Goal: Use online tool/utility: Utilize a website feature to perform a specific function

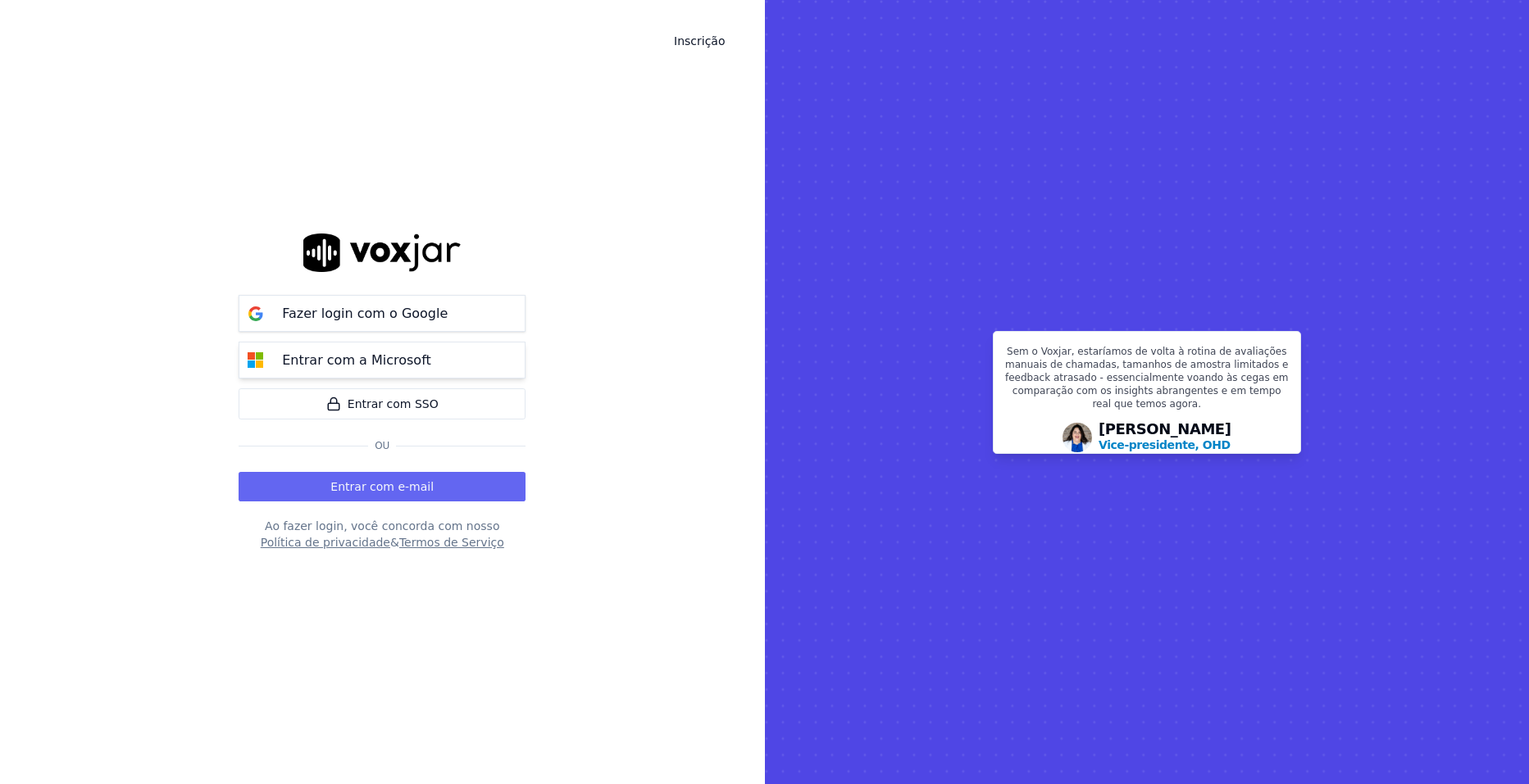
click at [357, 361] on p "Entrar com a Microsoft" at bounding box center [357, 361] width 149 height 20
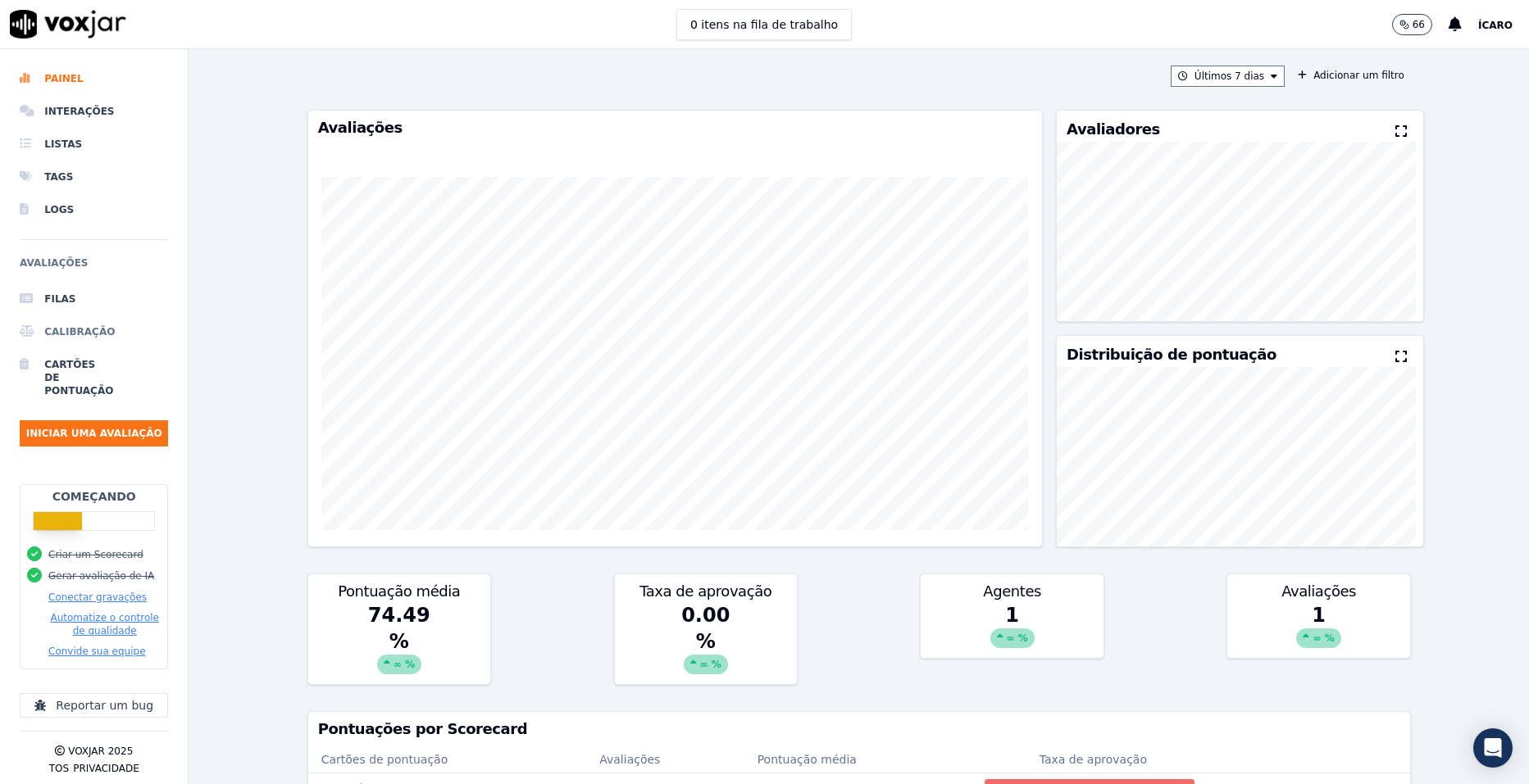
click at [77, 325] on li "Calibração" at bounding box center [94, 332] width 148 height 32
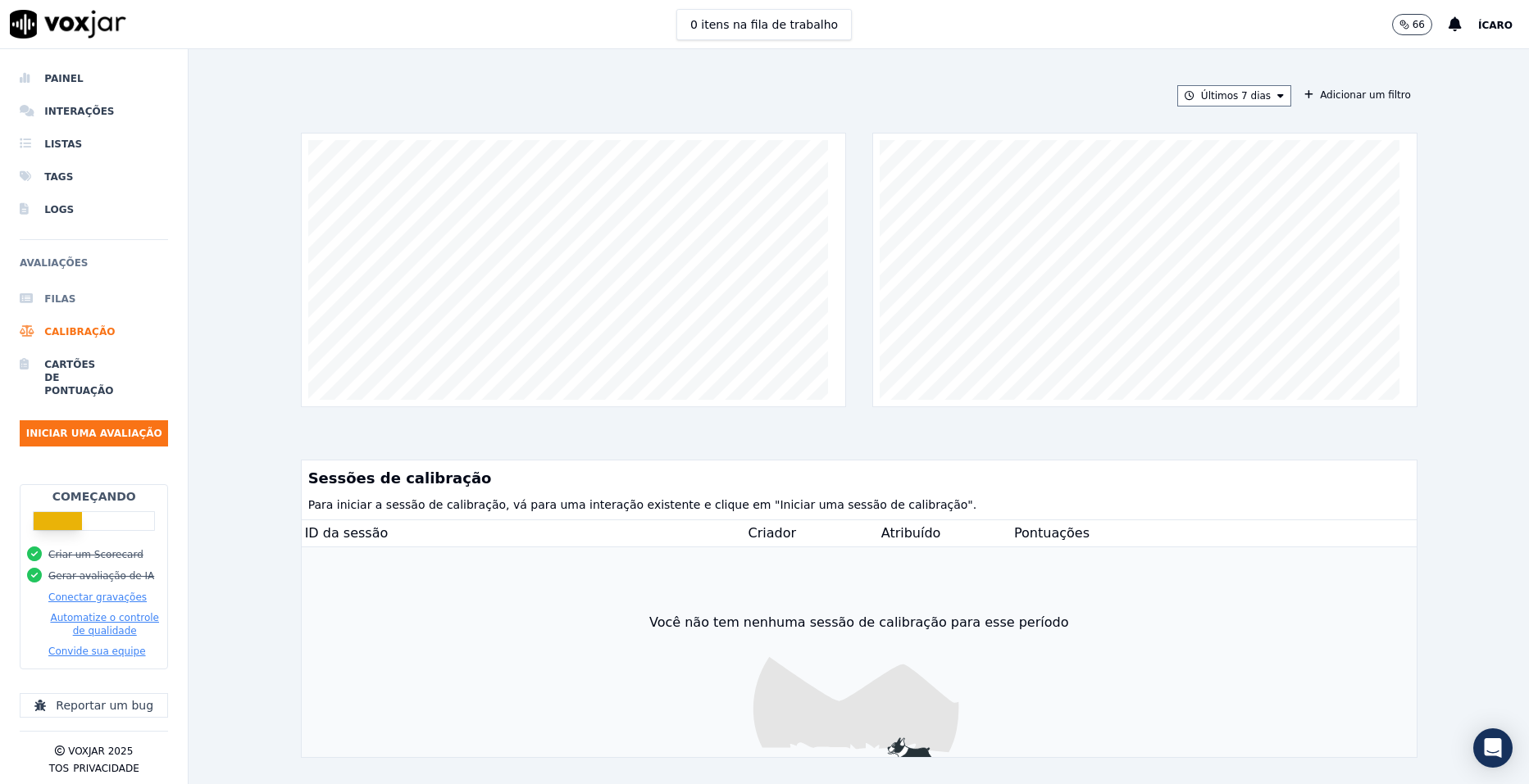
click at [57, 302] on font "Filas" at bounding box center [50, 298] width 13 height 13
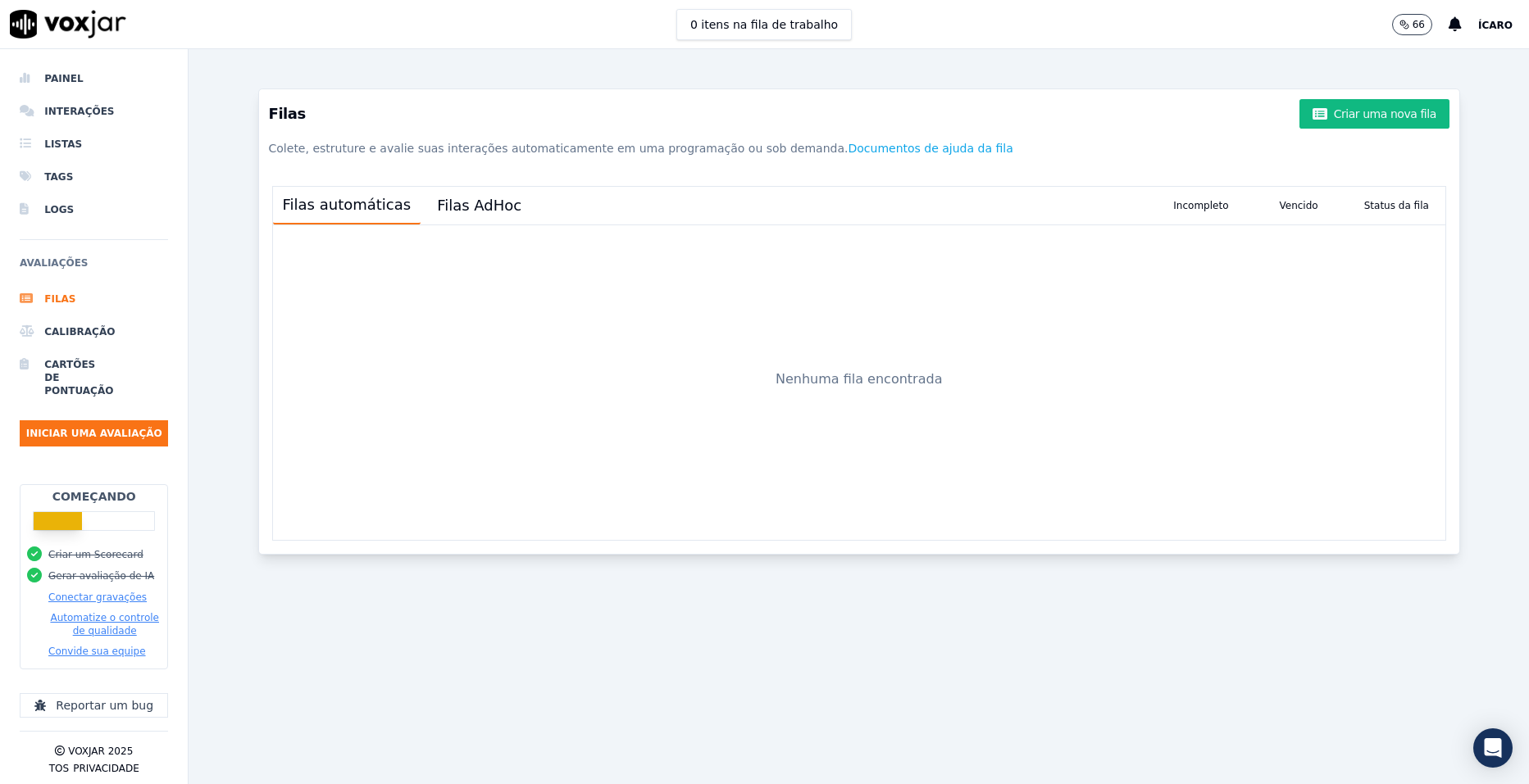
click at [90, 570] on button "Gerar avaliação de IA" at bounding box center [102, 576] width 106 height 13
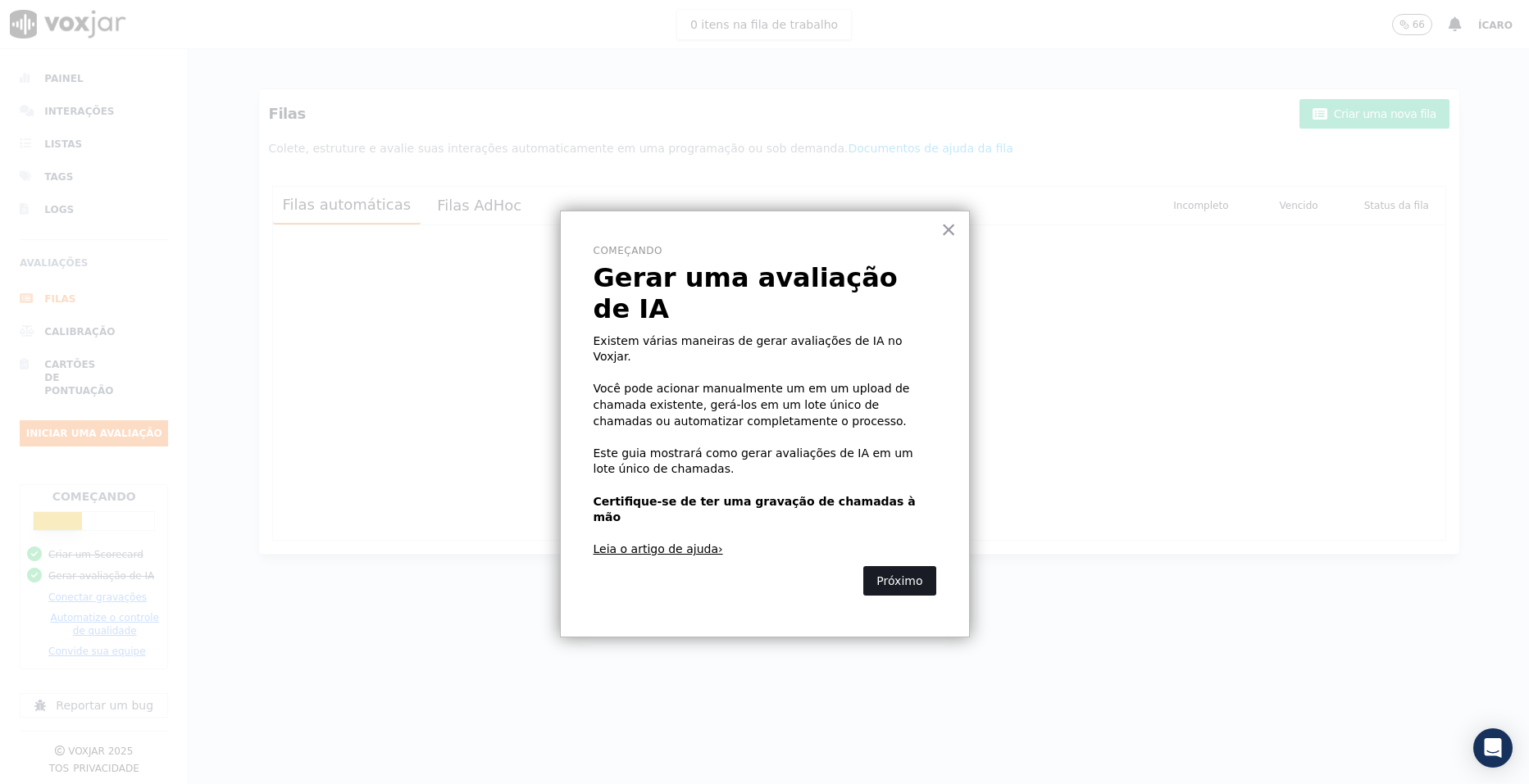
click at [898, 566] on button "Próximo" at bounding box center [899, 581] width 72 height 30
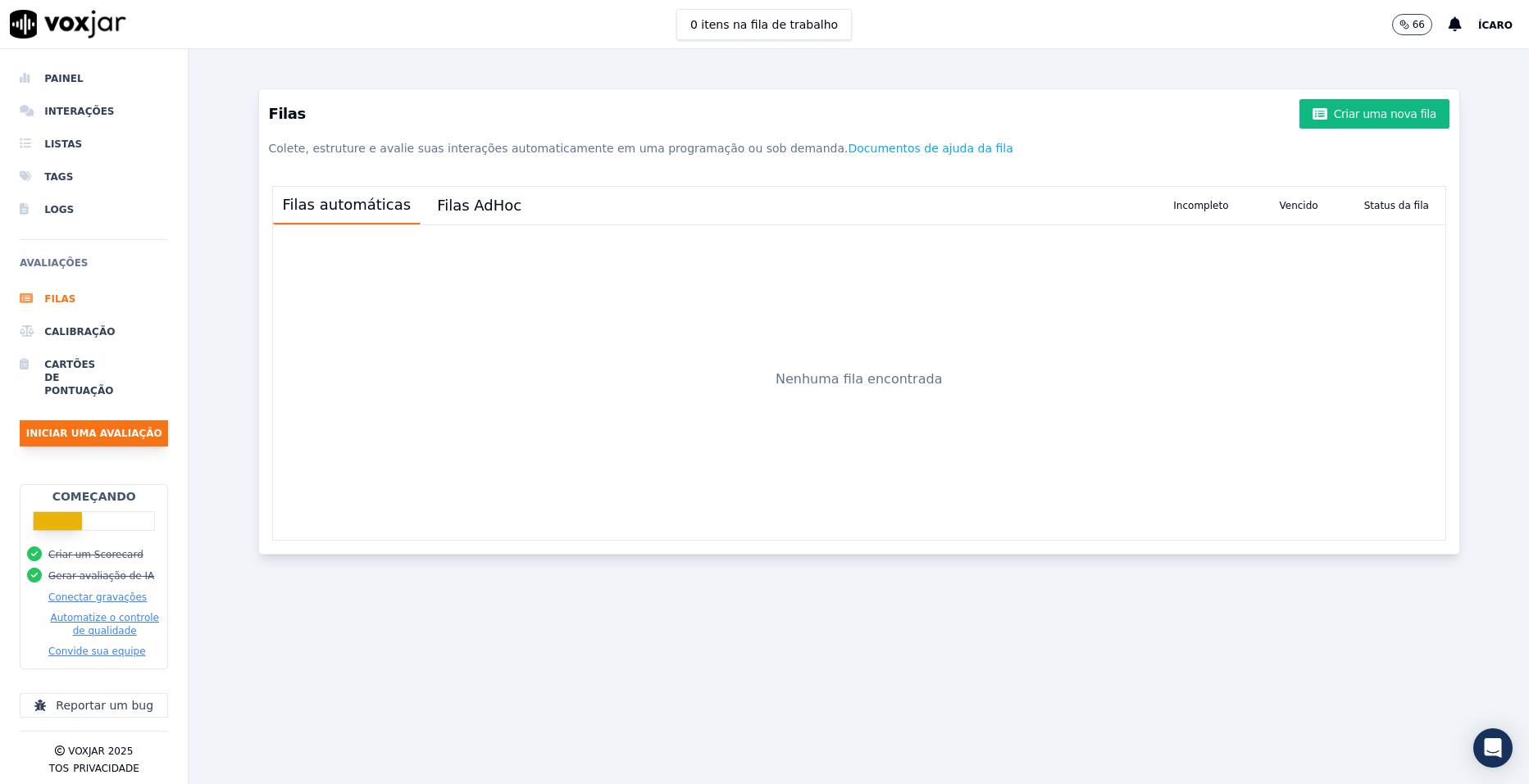
click at [96, 431] on button "Iniciar uma avaliação" at bounding box center [94, 433] width 148 height 26
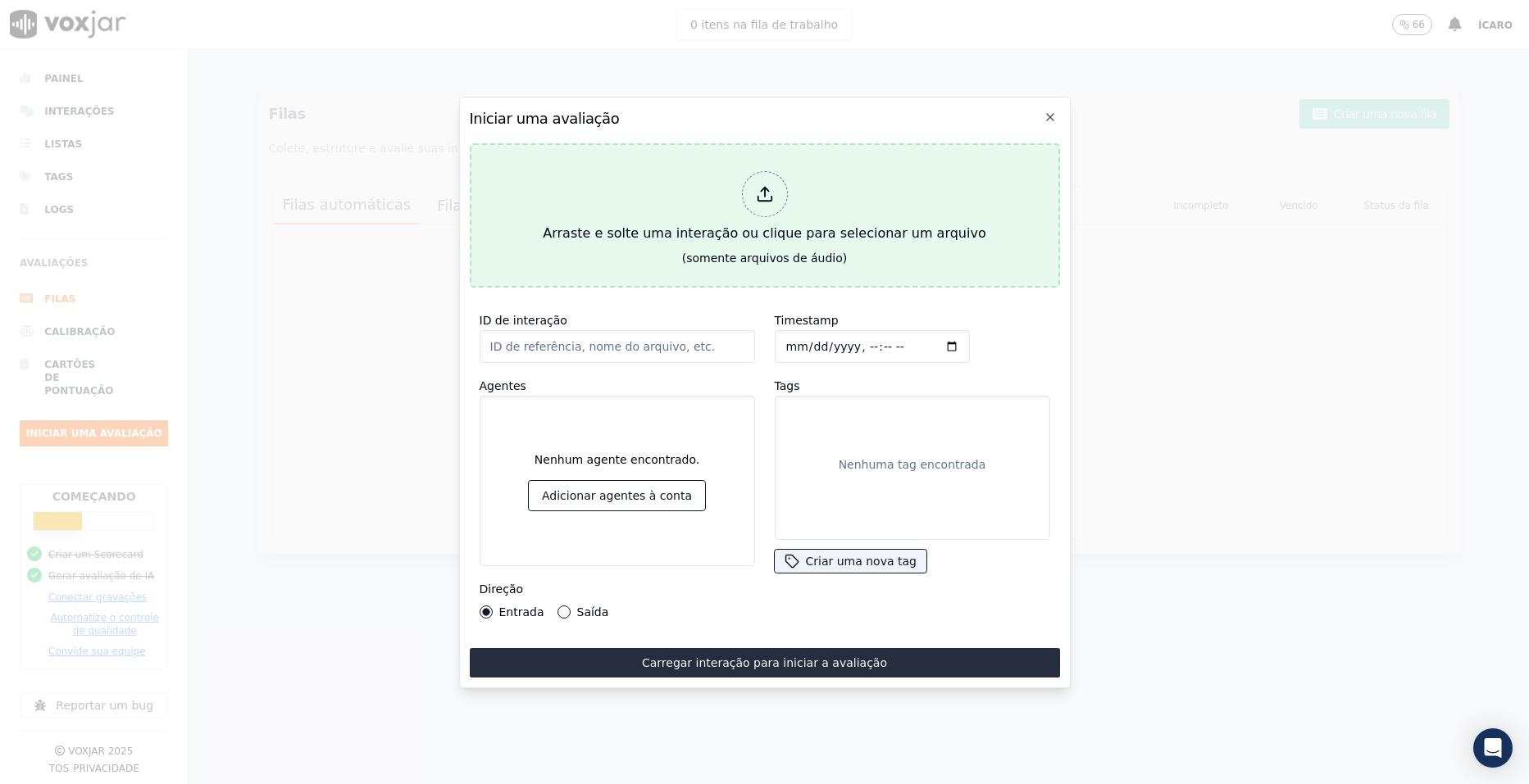
click at [764, 202] on div at bounding box center [764, 194] width 46 height 46
type input "Ligação Yasmin 3.mp3"
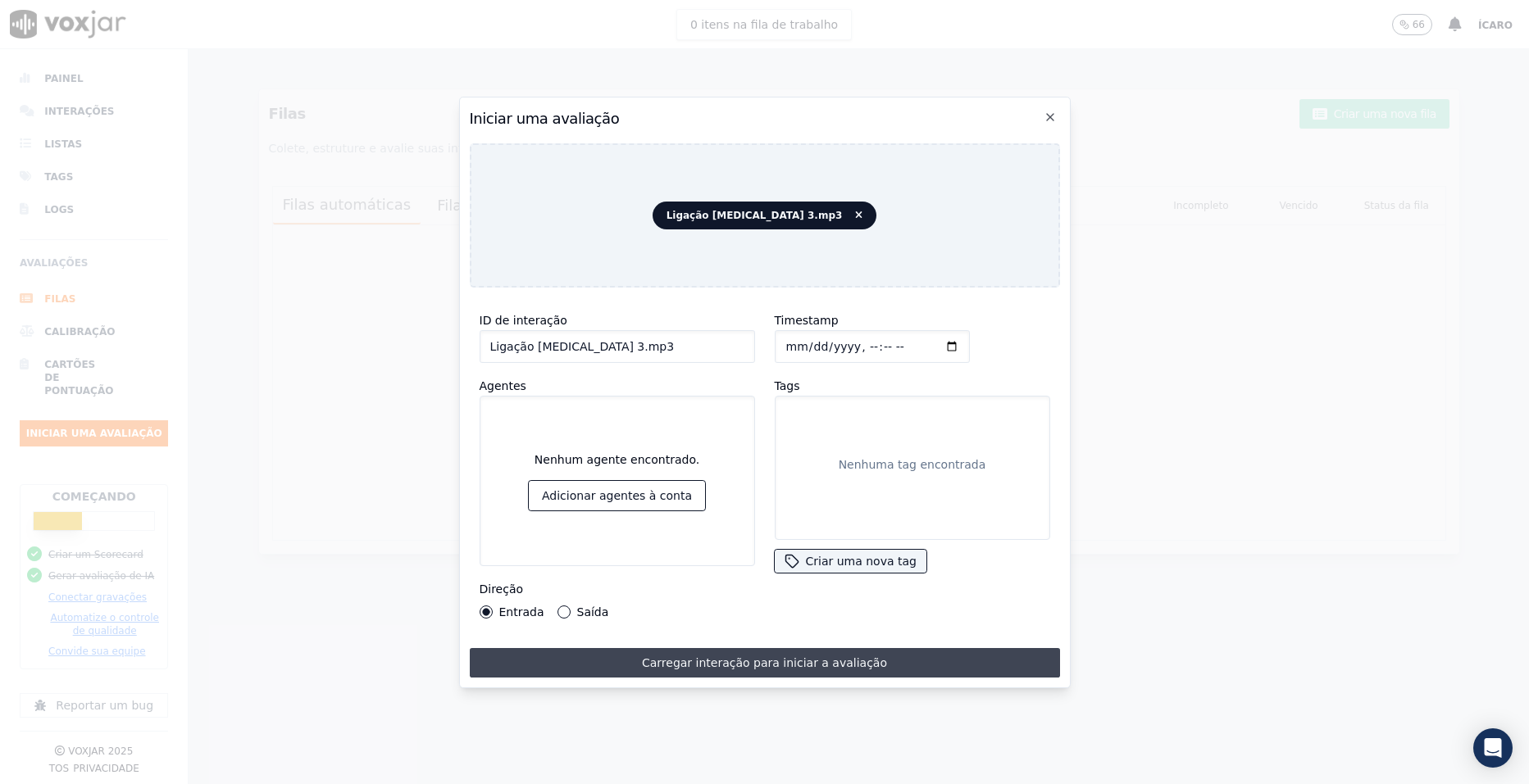
click at [751, 657] on font "Carregar interação para iniciar a avaliação" at bounding box center [764, 663] width 246 height 16
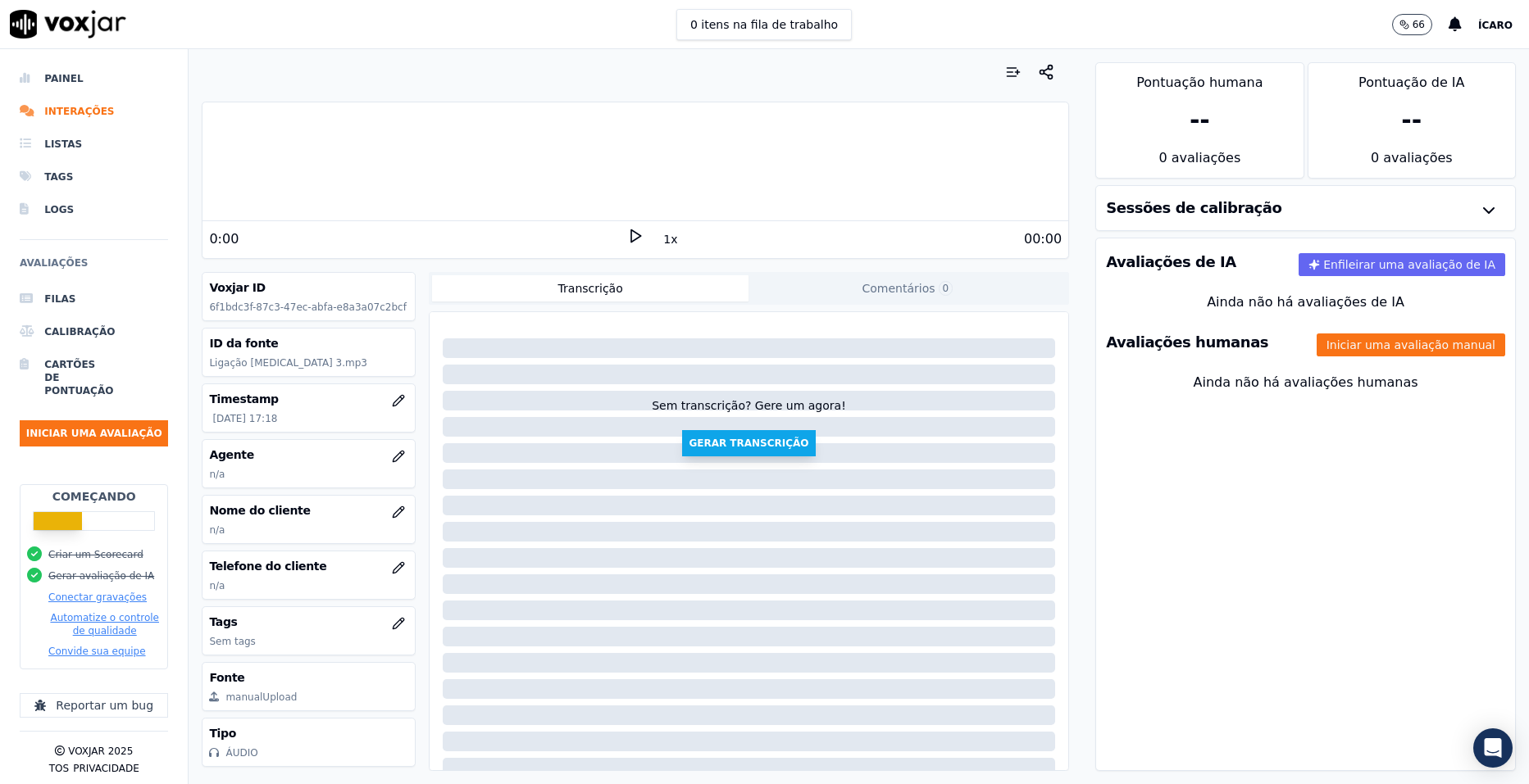
click at [717, 445] on button "Gerar transcrição" at bounding box center [748, 443] width 133 height 26
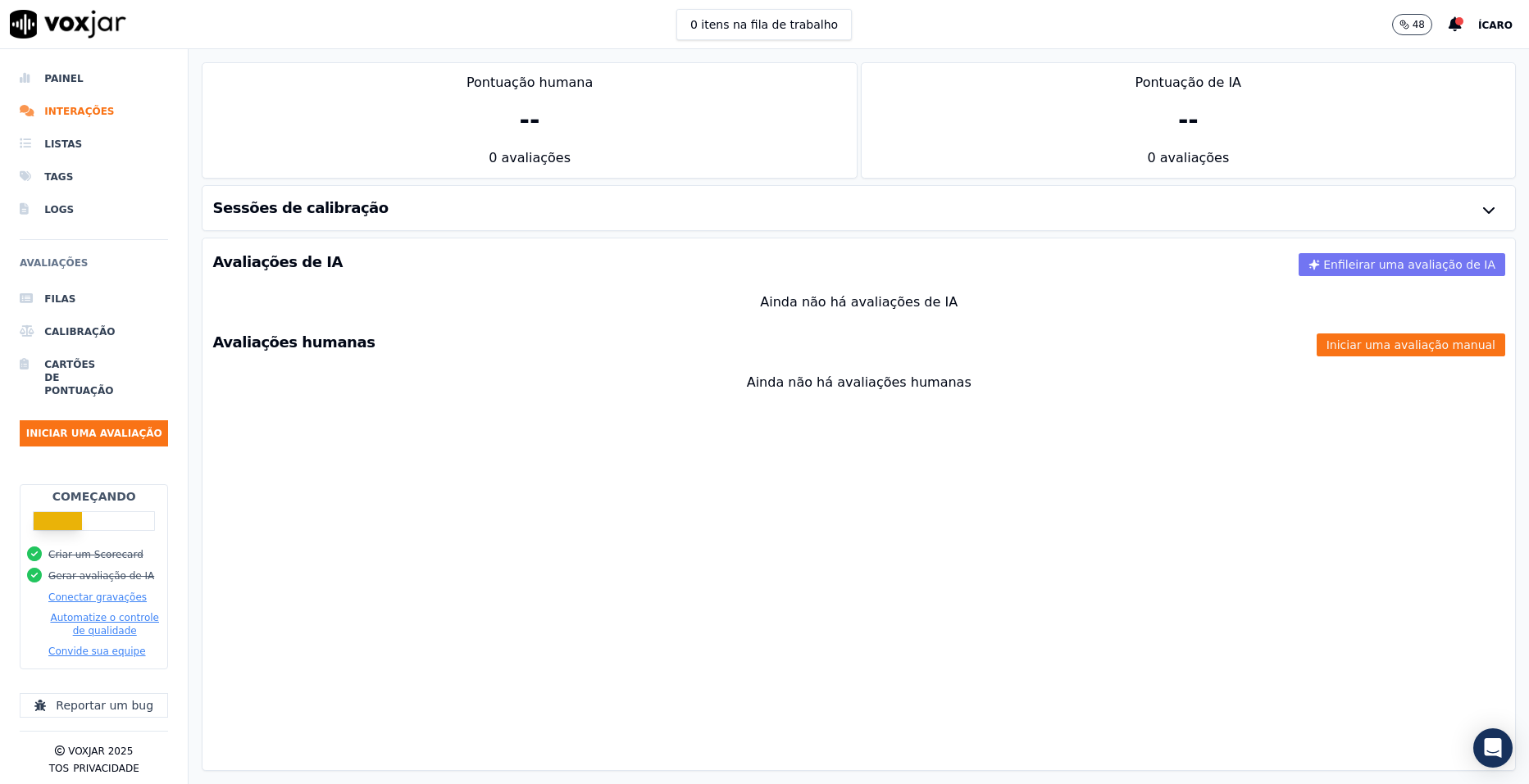
click at [1337, 269] on font "Enfileirar uma avaliação de IA" at bounding box center [1408, 264] width 172 height 16
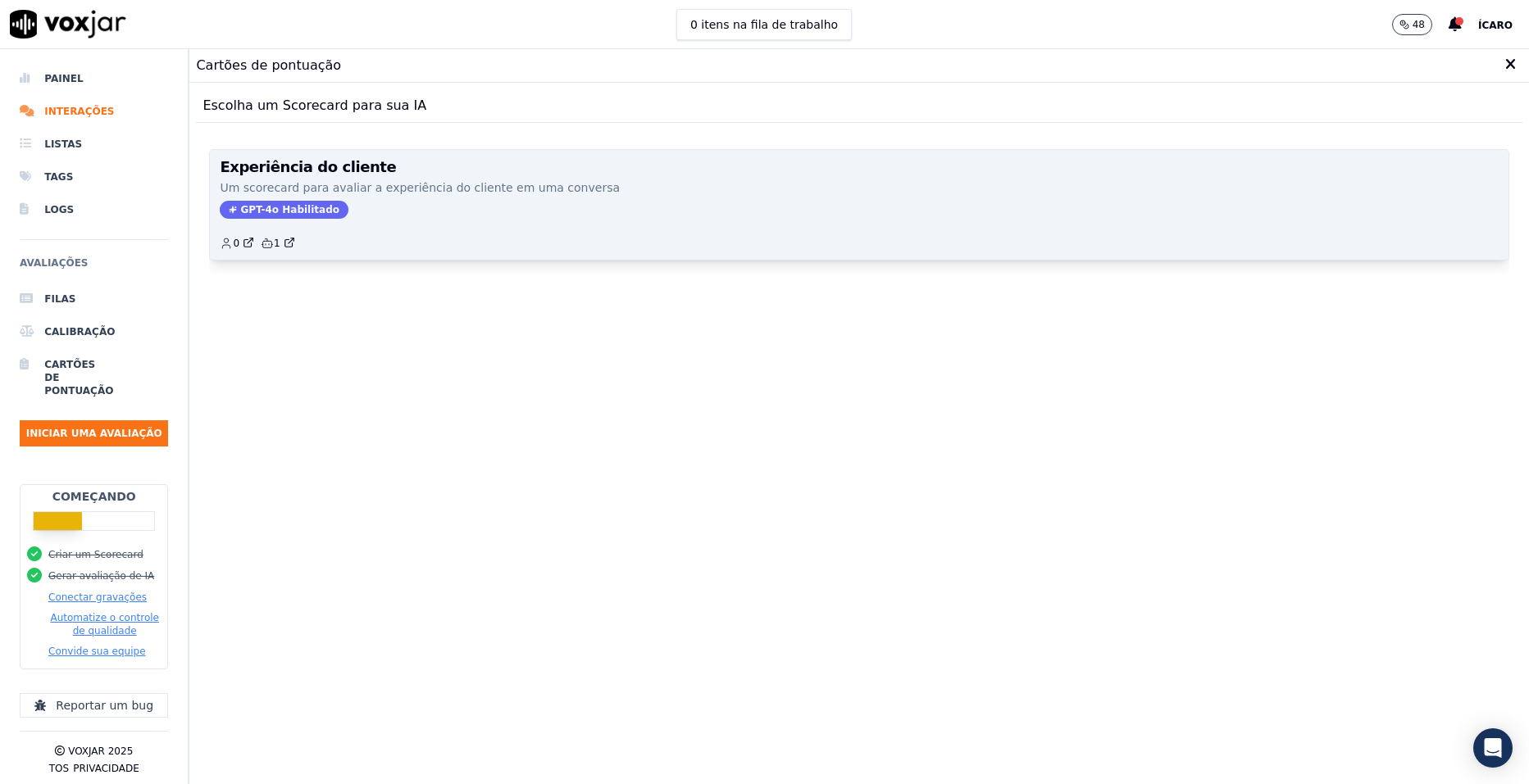
click at [514, 209] on div "GPT-4o Habilitado" at bounding box center [859, 209] width 1279 height 18
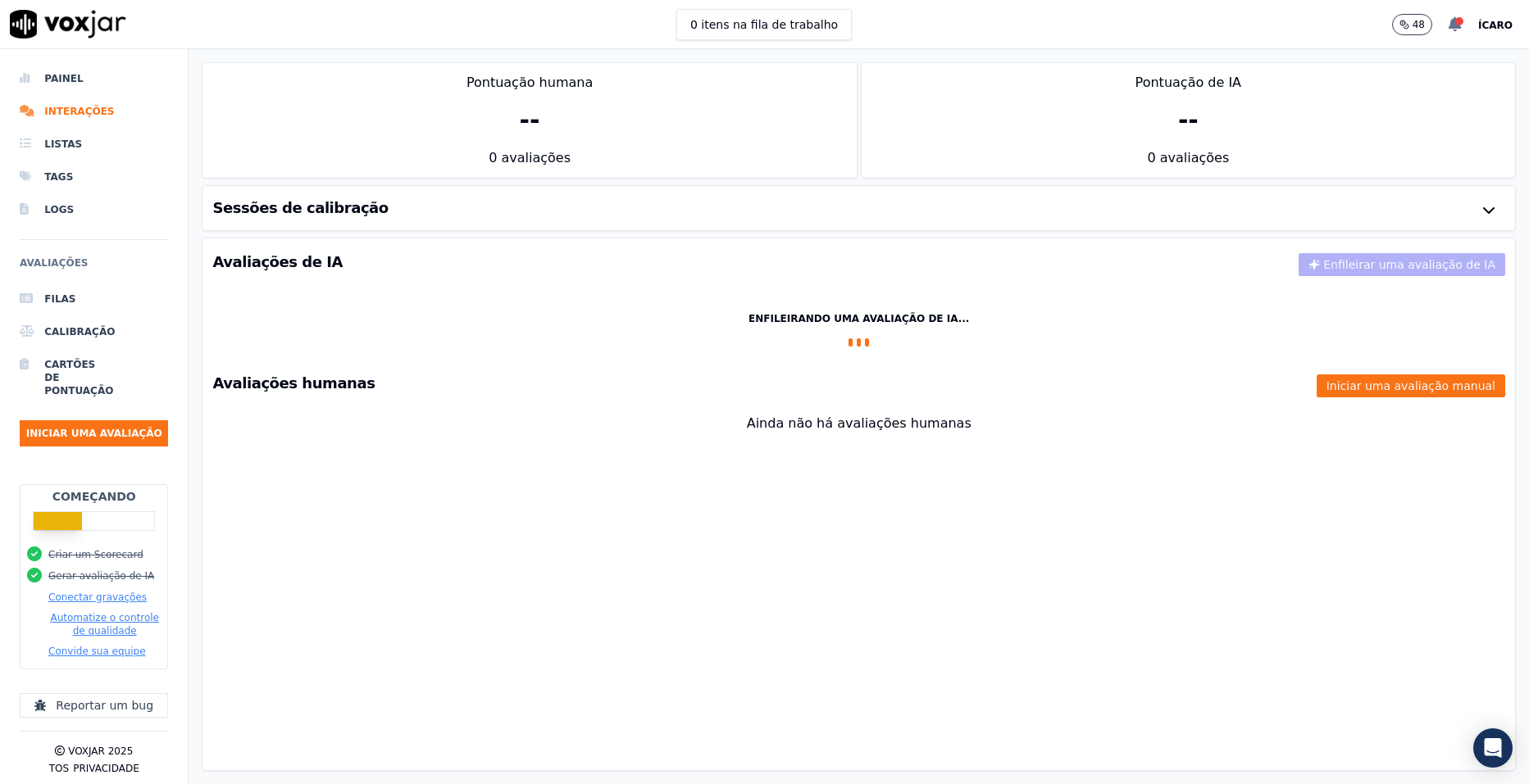
click at [1462, 31] on icon at bounding box center [1455, 24] width 13 height 14
click at [1383, 49] on font "A transcrição está completa" at bounding box center [1373, 49] width 161 height 16
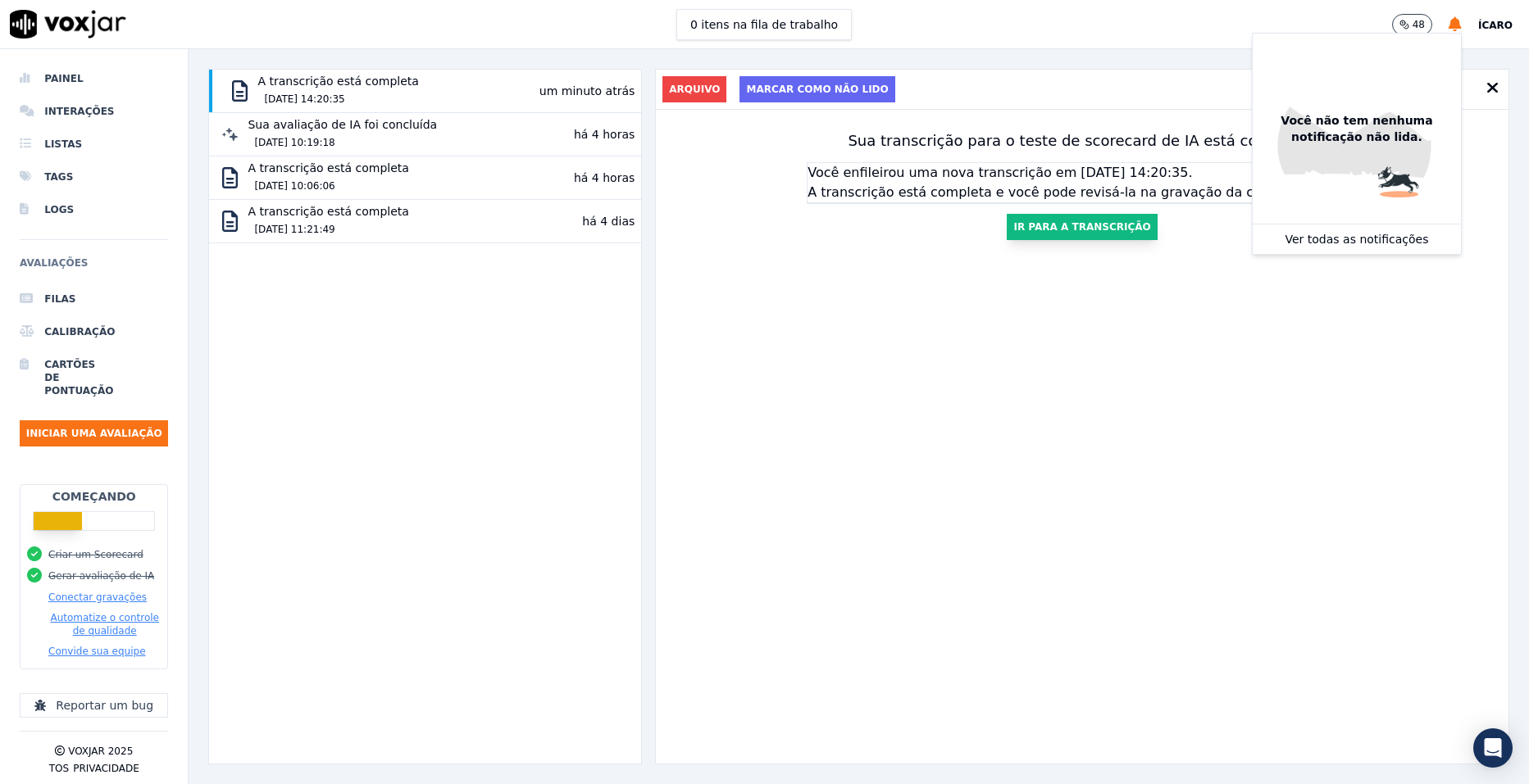
click at [1038, 230] on font "Ir para a transcrição" at bounding box center [1082, 227] width 137 height 13
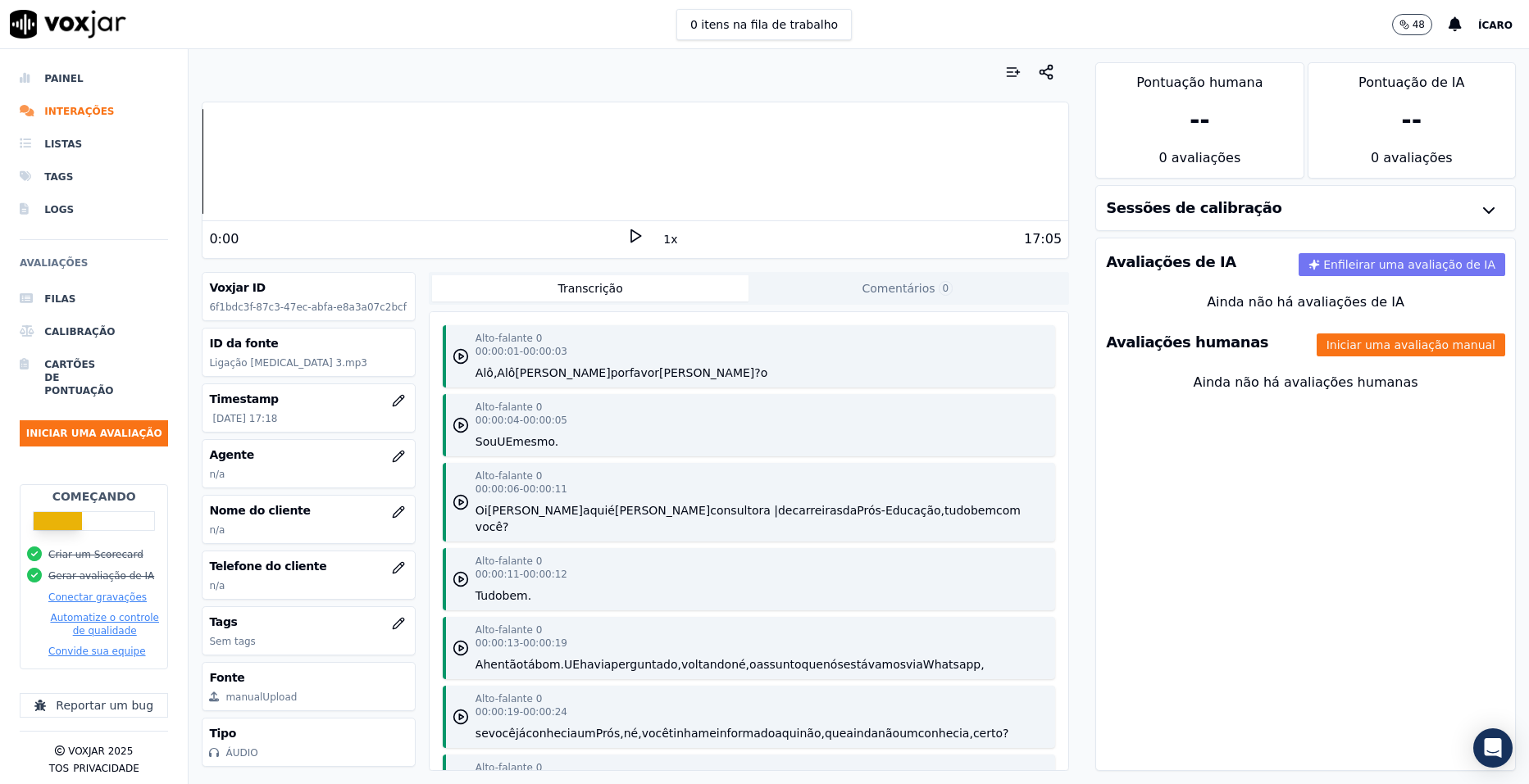
click at [1364, 264] on font "Enfileirar uma avaliação de IA" at bounding box center [1408, 264] width 172 height 16
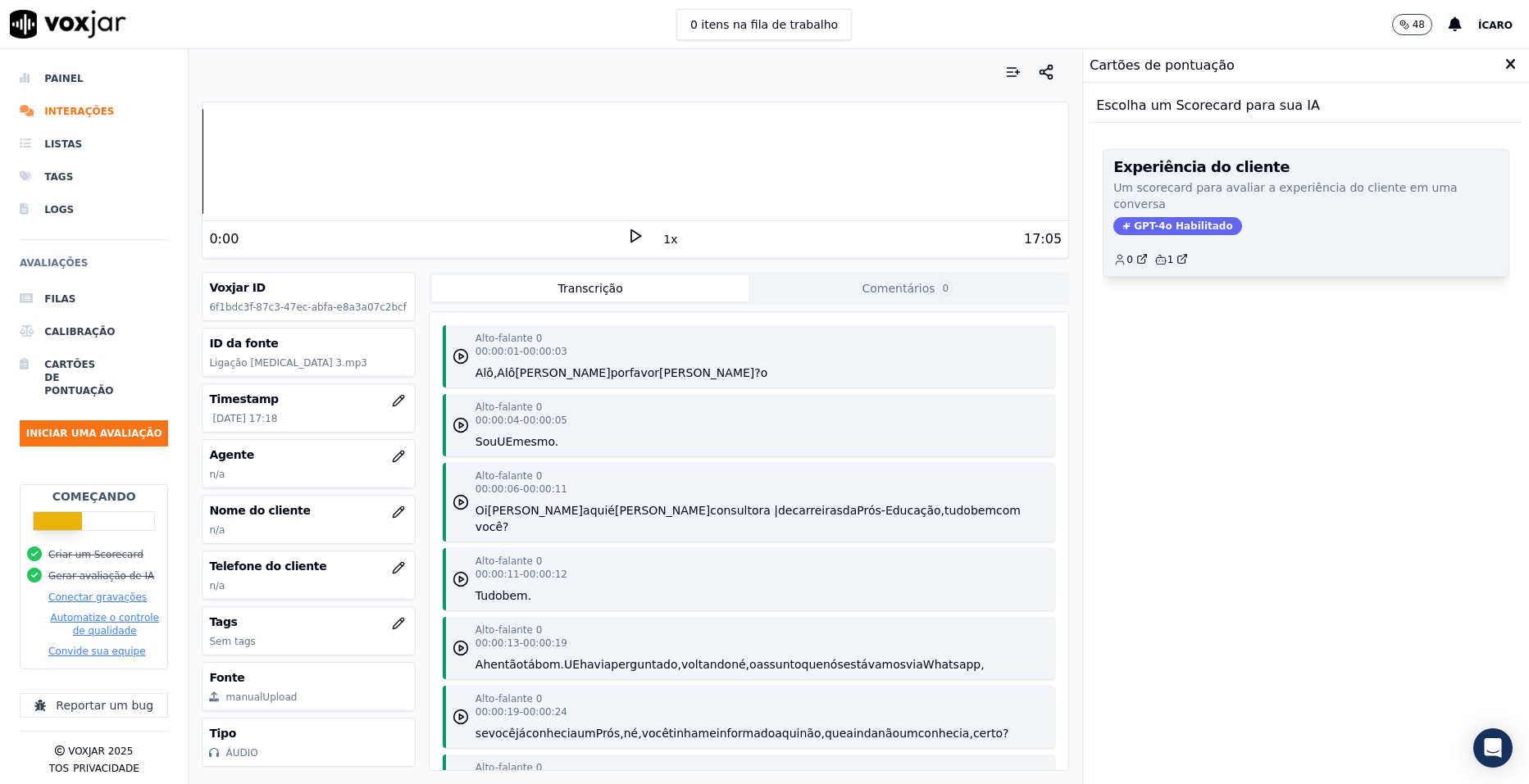
click at [1235, 207] on p "Um scorecard para avaliar a experiência do cliente em uma conversa" at bounding box center [1306, 196] width 385 height 32
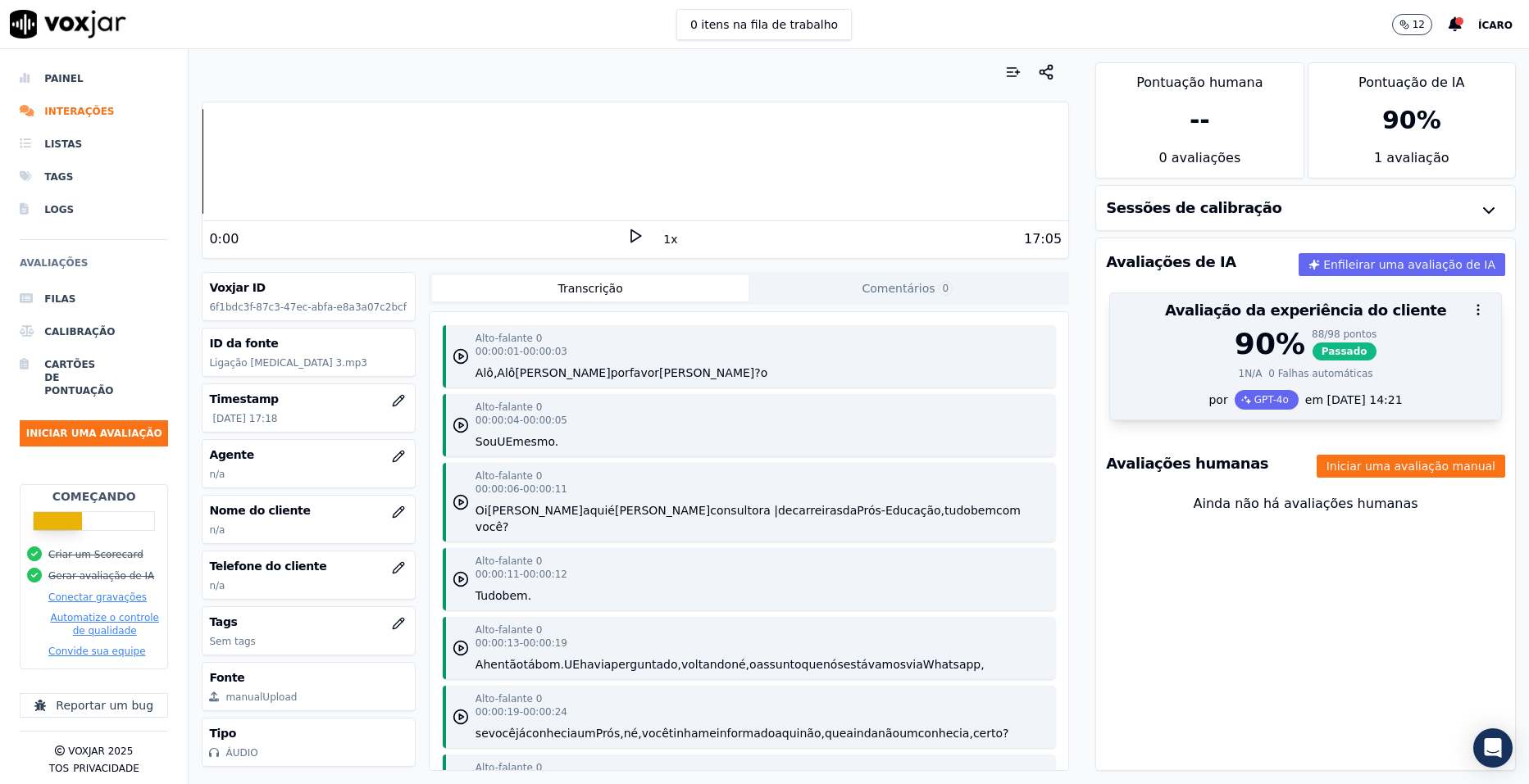
click at [1372, 373] on div "1 N/A 0 Falhas automáticas" at bounding box center [1305, 373] width 371 height 13
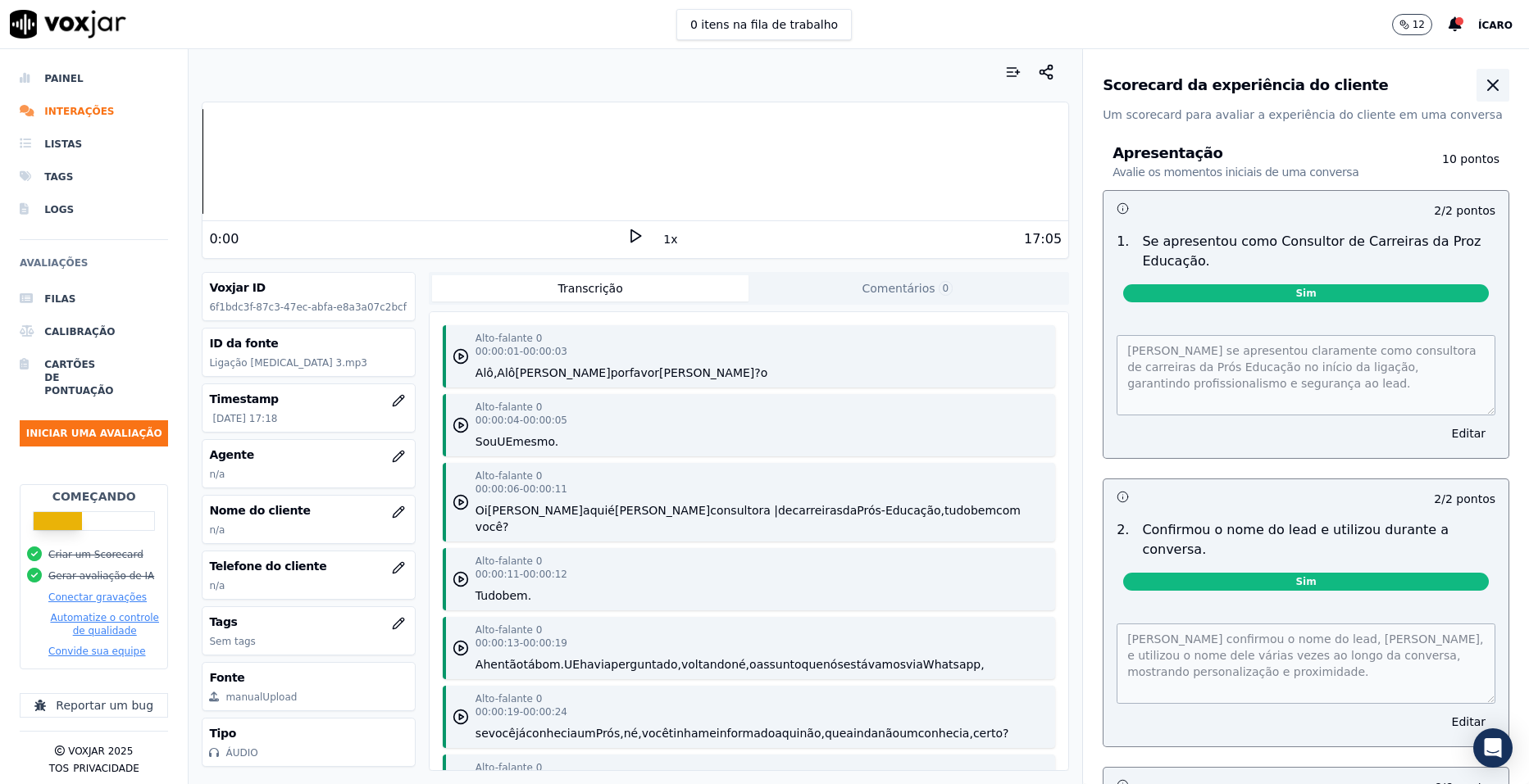
click at [1483, 82] on icon "button" at bounding box center [1493, 85] width 20 height 20
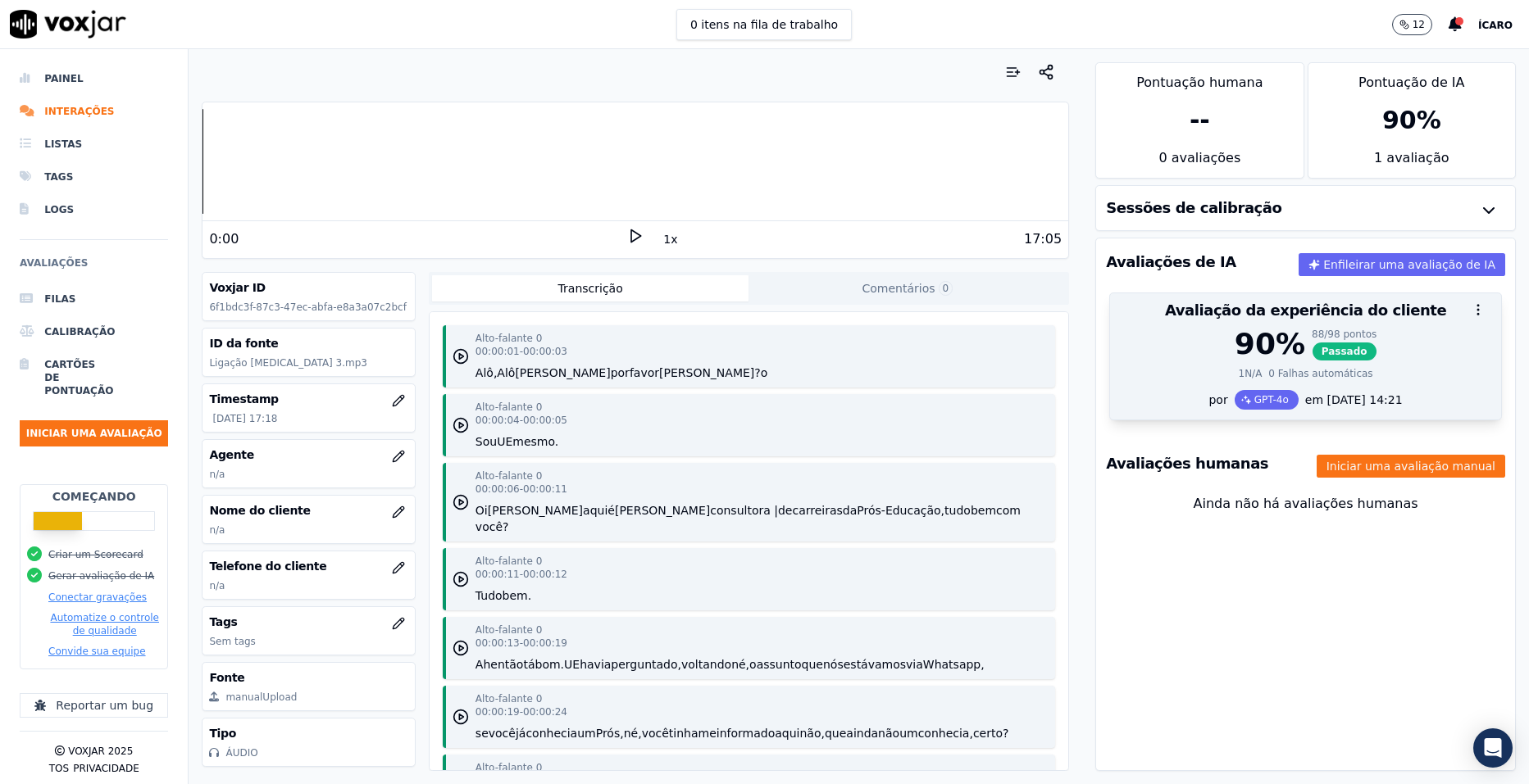
click at [1215, 361] on div "90 % 88/98 pontos Passado 1 N/A 0 Falhas automáticas" at bounding box center [1305, 359] width 391 height 62
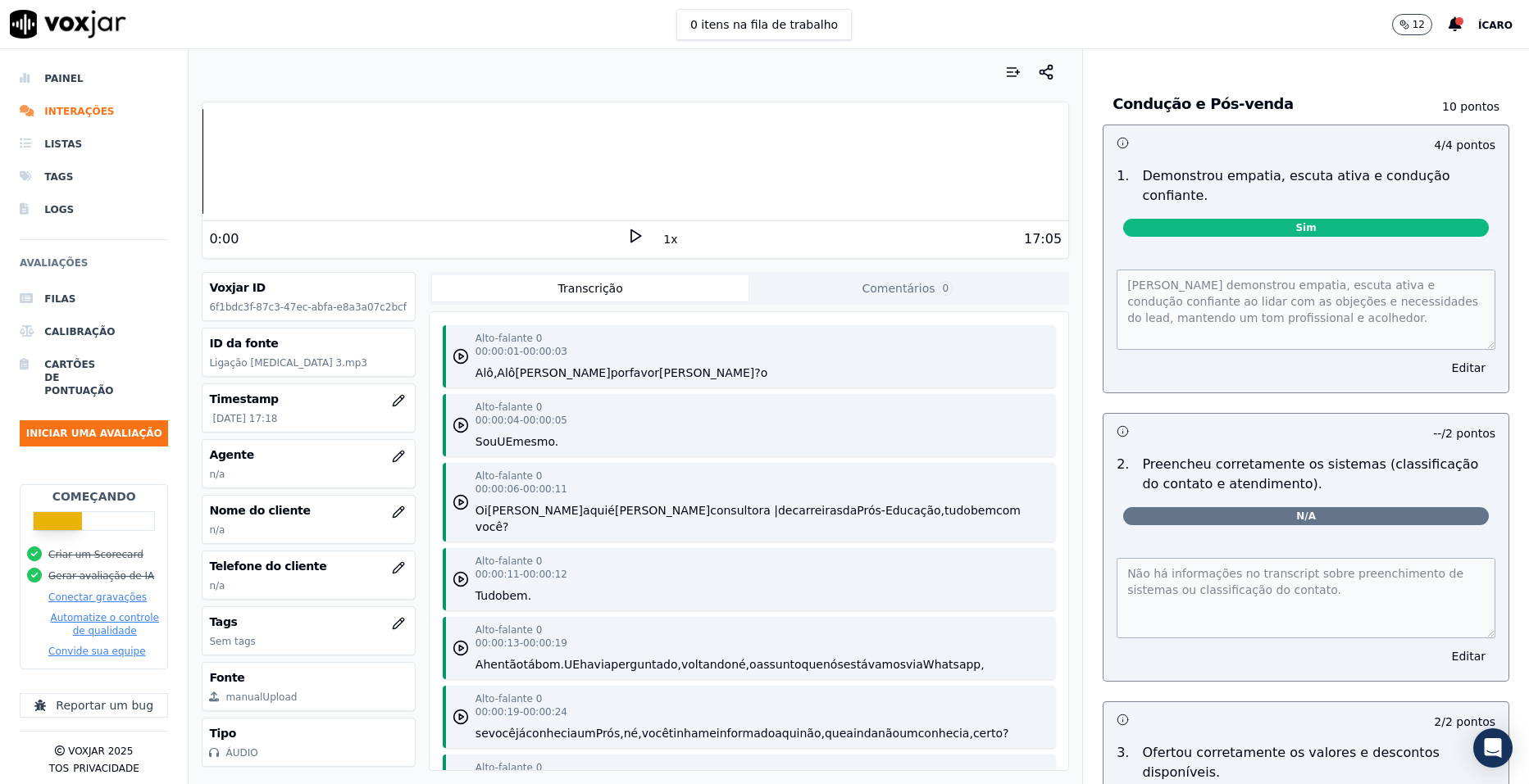
scroll to position [5951, 0]
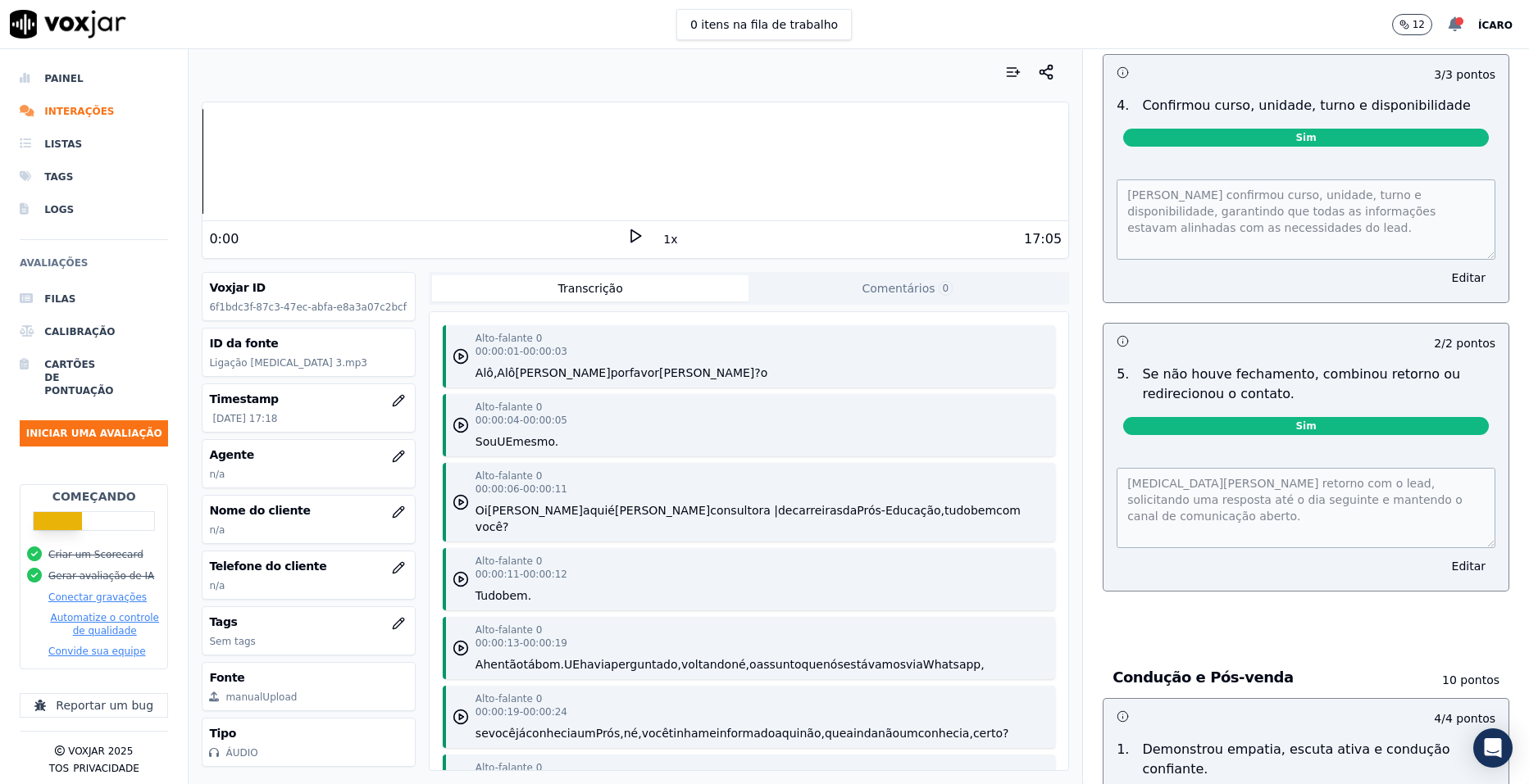
click at [1463, 22] on div at bounding box center [1459, 21] width 8 height 8
click at [1399, 42] on font "Sua avaliação de IA foi concluída" at bounding box center [1376, 49] width 168 height 32
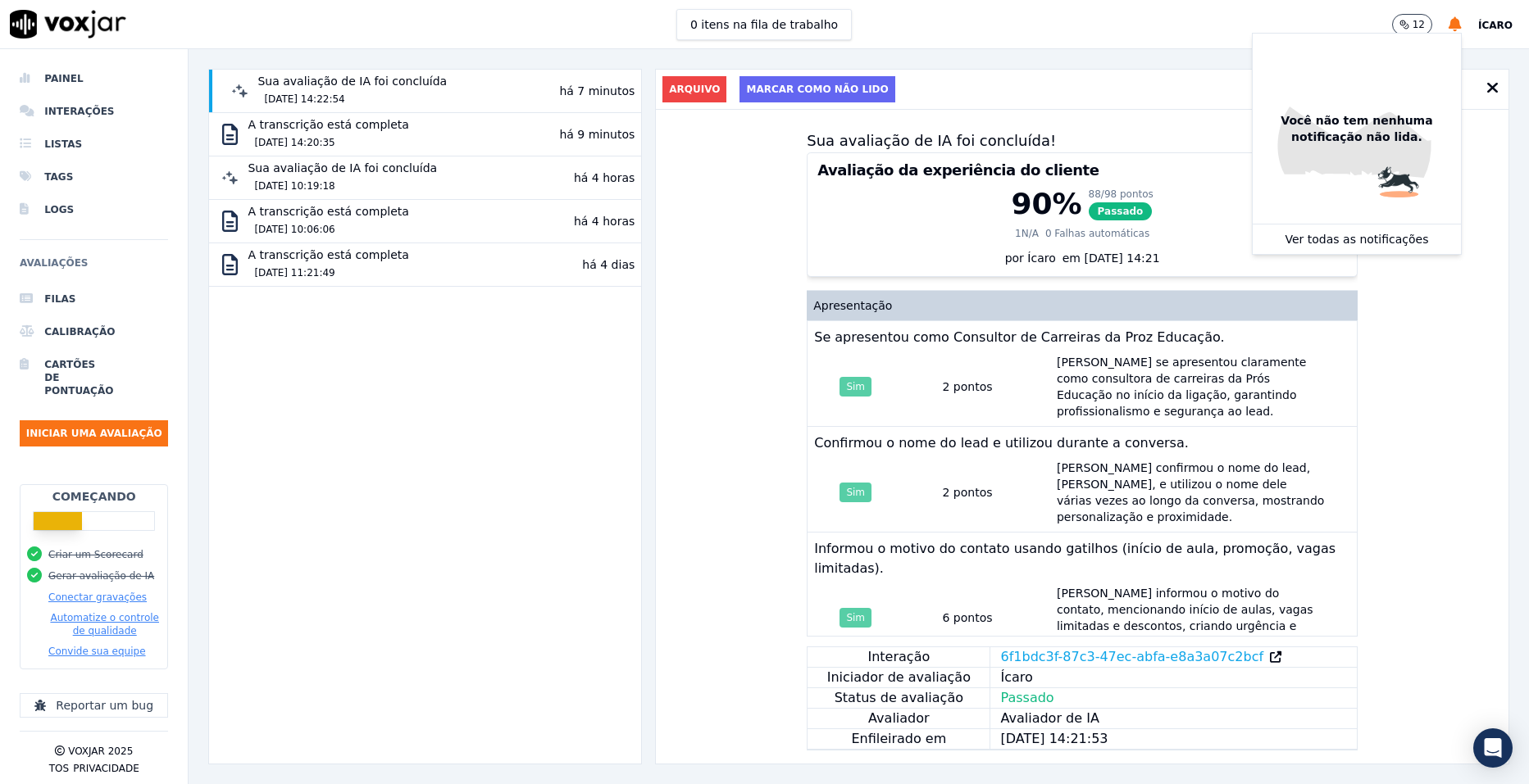
click at [1422, 409] on div "Sua avaliação de IA foi concluída! Avaliação da experiência do cliente 90 % 88/…" at bounding box center [1082, 436] width 853 height 654
